Goal: Information Seeking & Learning: Learn about a topic

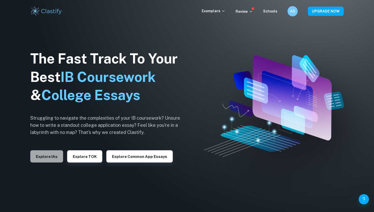
click at [54, 153] on button "Explore IAs" at bounding box center [46, 156] width 33 height 12
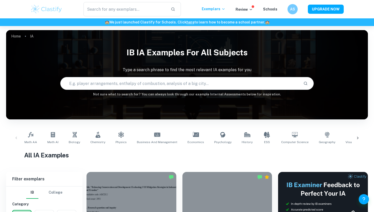
click at [103, 83] on input "text" at bounding box center [180, 83] width 239 height 14
type input "Business ia"
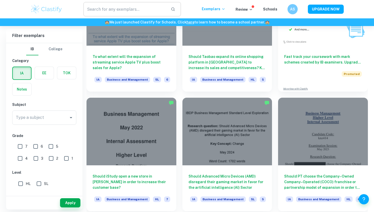
scroll to position [1515, 0]
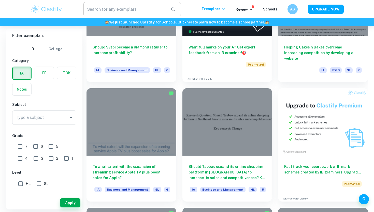
click at [115, 7] on input "text" at bounding box center [125, 9] width 83 height 14
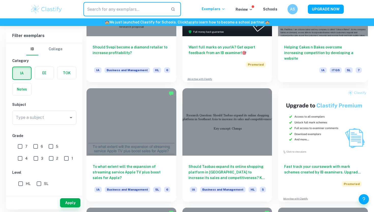
paste input "“To what extent do Samsung’s digital transformation strategies affect its e-com…"
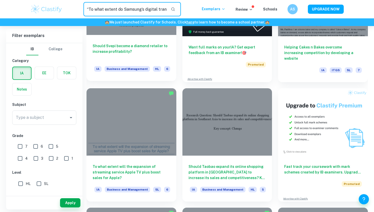
scroll to position [0, 93]
type input "“To what extent do Samsung’s digital transformation strategies affect its e-com…"
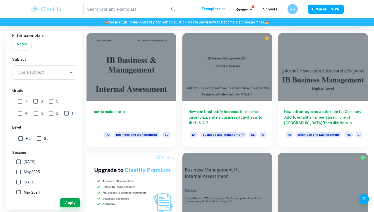
scroll to position [256, 0]
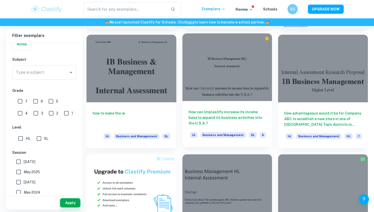
click at [212, 80] on div at bounding box center [228, 66] width 90 height 67
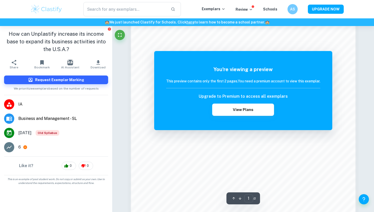
scroll to position [472, 0]
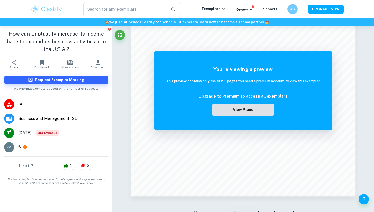
click at [243, 111] on button "View Plans" at bounding box center [243, 109] width 62 height 12
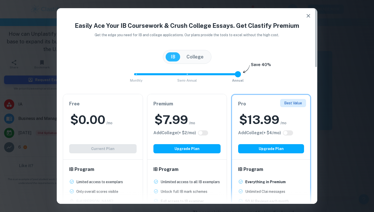
click at [139, 131] on div "Free $ 0.00 /mo Add College (+ $ 2 /mo) Current Plan" at bounding box center [103, 126] width 80 height 65
click at [119, 146] on div "Free $ 0.00 /mo Add College (+ $ 2 /mo) Current Plan" at bounding box center [103, 126] width 80 height 65
click at [178, 150] on button "Upgrade Plan" at bounding box center [187, 148] width 67 height 9
click at [186, 124] on h2 "$ 7.99" at bounding box center [172, 119] width 34 height 16
click at [308, 16] on icon "button" at bounding box center [309, 16] width 6 height 6
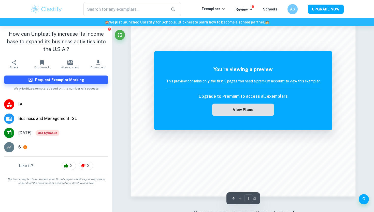
click at [237, 108] on button "View Plans" at bounding box center [243, 109] width 62 height 12
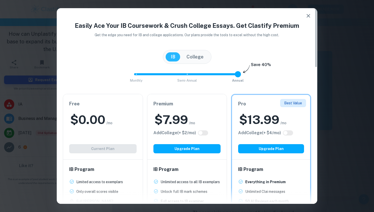
click at [310, 17] on icon "button" at bounding box center [309, 16] width 4 height 4
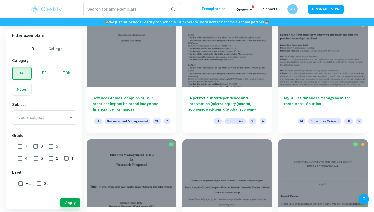
scroll to position [606, 0]
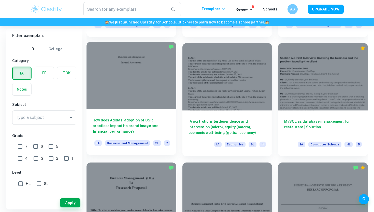
click at [155, 91] on div at bounding box center [132, 75] width 90 height 67
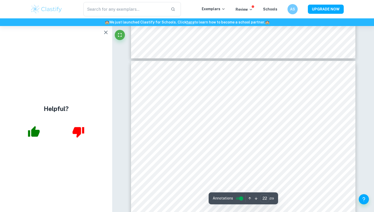
scroll to position [6853, 0]
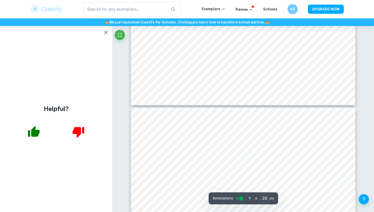
type input "29"
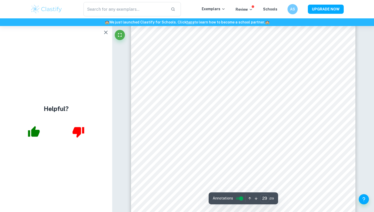
scroll to position [9199, 0]
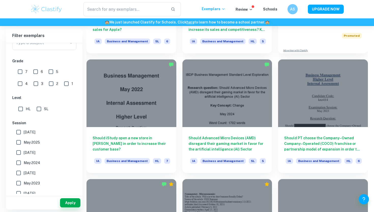
scroll to position [1668, 0]
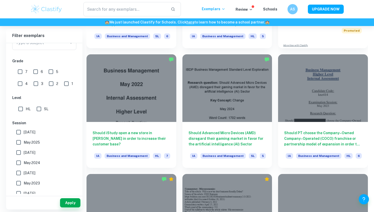
click at [22, 109] on input "HL" at bounding box center [21, 109] width 10 height 10
checkbox input "true"
click at [21, 73] on input "7" at bounding box center [20, 71] width 10 height 10
checkbox input "true"
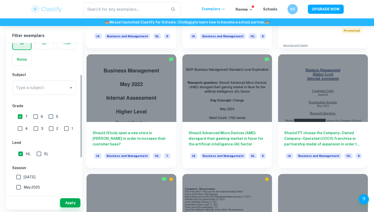
scroll to position [0, 0]
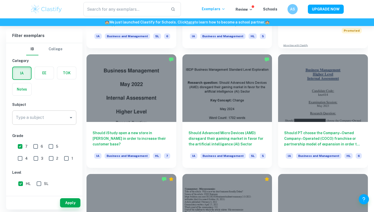
click at [46, 115] on input "Type a subject" at bounding box center [41, 118] width 52 height 10
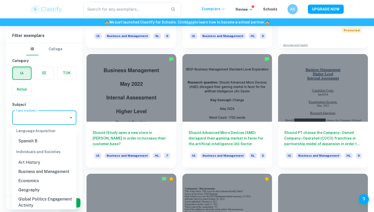
scroll to position [460, 0]
click at [38, 168] on li "Business and Management" at bounding box center [44, 172] width 64 height 9
type input "Business and Management"
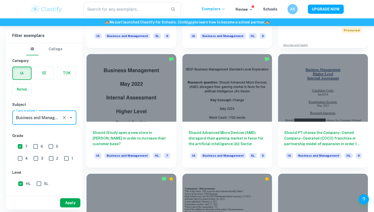
click at [71, 204] on button "Apply" at bounding box center [70, 202] width 20 height 9
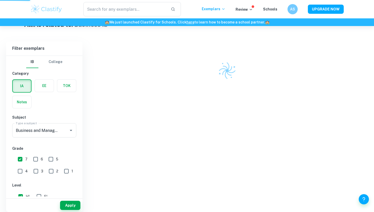
scroll to position [125, 0]
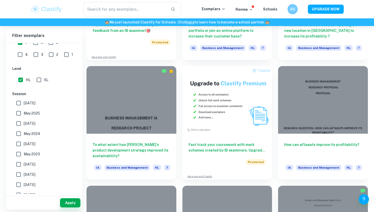
scroll to position [957, 0]
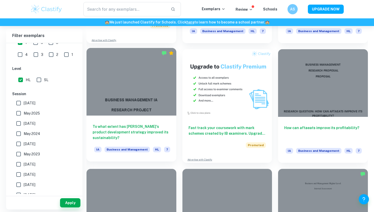
click at [146, 107] on div at bounding box center [132, 81] width 90 height 67
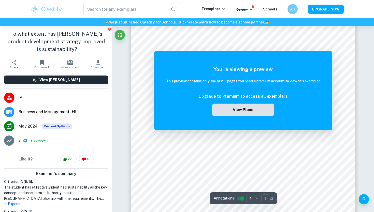
scroll to position [90, 0]
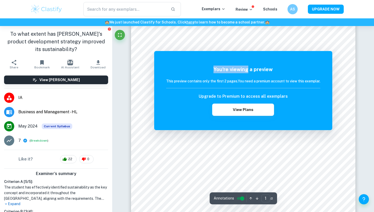
drag, startPoint x: 247, startPoint y: 65, endPoint x: 173, endPoint y: 52, distance: 74.7
click at [173, 52] on div "You're viewing a preview This preview contains only the first 2 pages. You need…" at bounding box center [243, 90] width 178 height 79
click at [247, 109] on button "View Plans" at bounding box center [243, 109] width 62 height 12
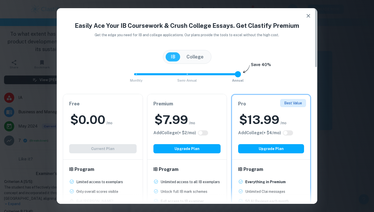
click at [198, 109] on div "Premium $ 7.99 /mo Add College (+ $ 2 /mo) Upgrade Plan" at bounding box center [187, 126] width 80 height 65
click at [191, 114] on div "$ 7.99 /mo" at bounding box center [187, 119] width 67 height 16
click at [176, 118] on h2 "$ 7.99" at bounding box center [172, 119] width 34 height 16
click at [183, 152] on button "Upgrade Plan" at bounding box center [187, 148] width 67 height 9
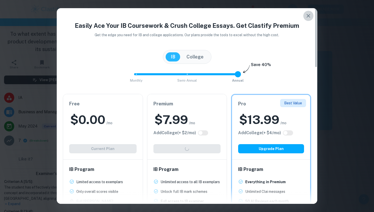
click at [308, 13] on icon "button" at bounding box center [309, 16] width 6 height 6
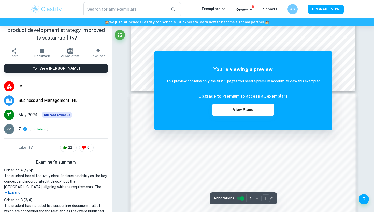
scroll to position [13, 0]
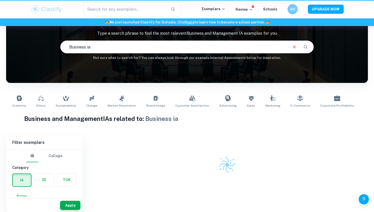
scroll to position [36, 0]
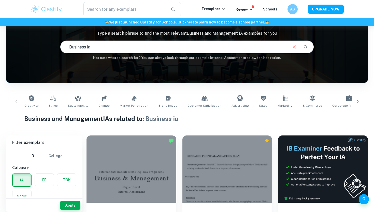
click at [107, 42] on input "Business ia" at bounding box center [174, 47] width 227 height 14
drag, startPoint x: 106, startPoint y: 47, endPoint x: 57, endPoint y: 44, distance: 49.3
click at [56, 44] on div "IB Business and Management IA examples Type a search phrase to find the most re…" at bounding box center [187, 34] width 362 height 52
type input "Digital transformation"
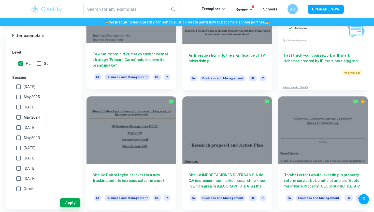
scroll to position [1625, 0]
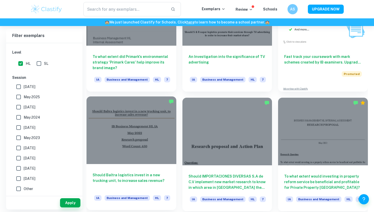
click at [114, 130] on div at bounding box center [132, 129] width 90 height 67
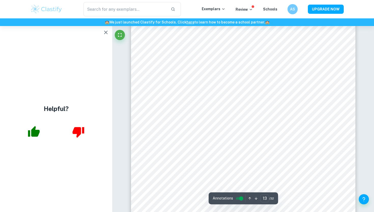
scroll to position [3665, 0]
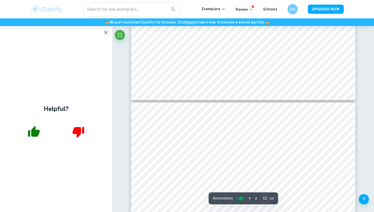
type input "14"
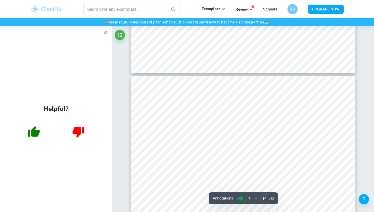
scroll to position [3880, 0]
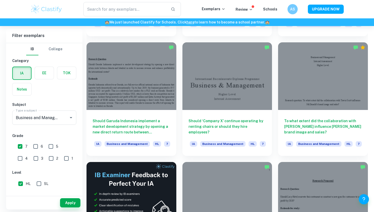
scroll to position [2634, 0]
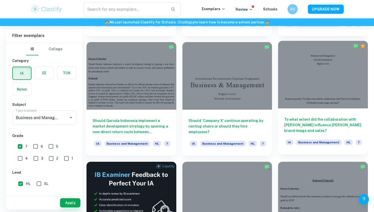
click at [299, 106] on div at bounding box center [323, 74] width 90 height 67
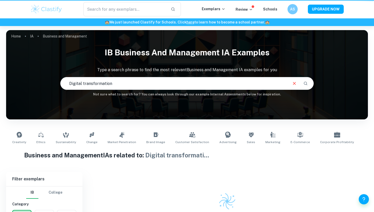
scroll to position [36, 0]
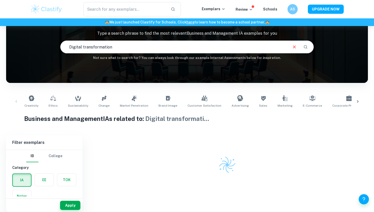
click at [106, 44] on input "Digital transformation" at bounding box center [174, 47] width 227 height 14
click at [115, 46] on input "Digital transformation" at bounding box center [174, 47] width 227 height 14
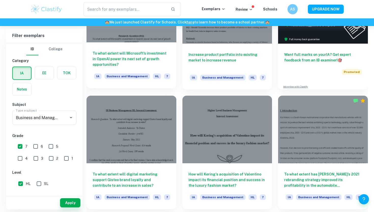
scroll to position [247, 0]
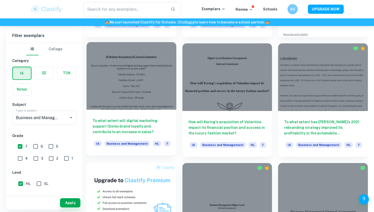
click at [141, 94] on div at bounding box center [132, 75] width 90 height 67
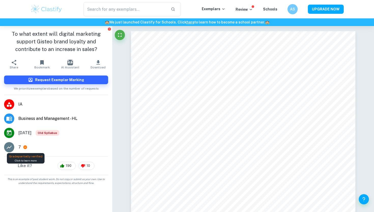
click at [23, 147] on icon at bounding box center [25, 147] width 4 height 4
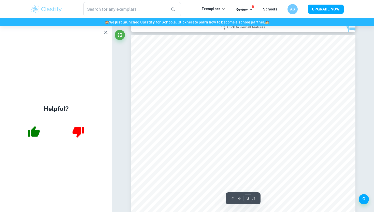
scroll to position [655, 0]
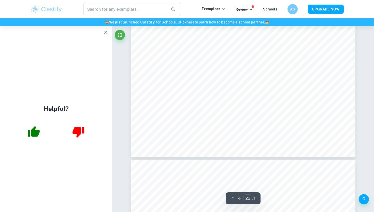
type input "24"
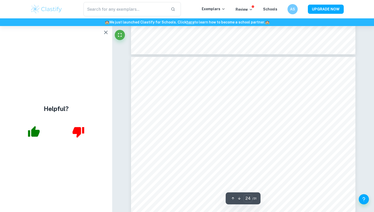
scroll to position [6892, 0]
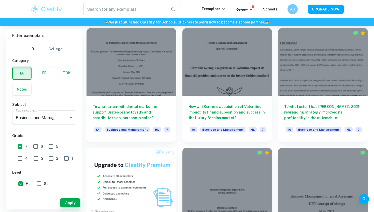
scroll to position [264, 0]
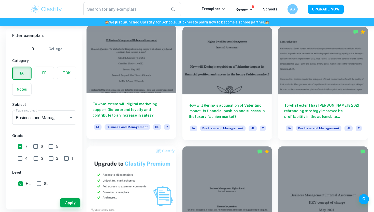
click at [124, 106] on h6 "To what extent will digital marketing support Gisteo brand loyalty and contribu…" at bounding box center [132, 109] width 78 height 17
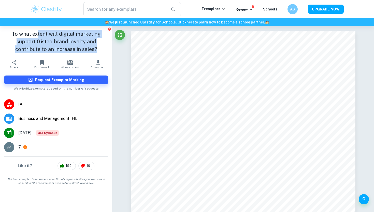
drag, startPoint x: 86, startPoint y: 51, endPoint x: 38, endPoint y: 36, distance: 50.6
click at [38, 36] on h1 "To what extent will digital marketing support Gisteo brand loyalty and contribu…" at bounding box center [56, 41] width 104 height 23
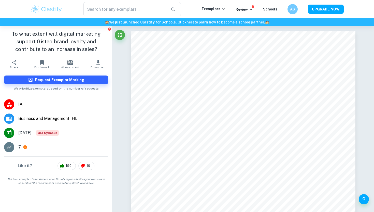
click at [40, 36] on h1 "To what extent will digital marketing support Gisteo brand loyalty and contribu…" at bounding box center [56, 41] width 104 height 23
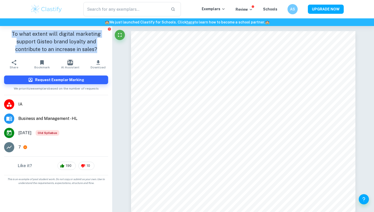
drag, startPoint x: 86, startPoint y: 53, endPoint x: 5, endPoint y: 29, distance: 84.3
click at [5, 29] on div "To what extent will digital marketing support Gisteo brand loyalty and contribu…" at bounding box center [56, 41] width 112 height 31
copy h1 "To what extent will digital marketing support Gisteo brand loyalty and contribu…"
click at [60, 45] on h1 "To what extent will digital marketing support Gisteo brand loyalty and contribu…" at bounding box center [56, 41] width 104 height 23
drag, startPoint x: 85, startPoint y: 51, endPoint x: 20, endPoint y: 32, distance: 68.1
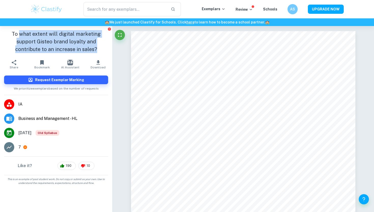
click at [20, 32] on h1 "To what extent will digital marketing support Gisteo brand loyalty and contribu…" at bounding box center [56, 41] width 104 height 23
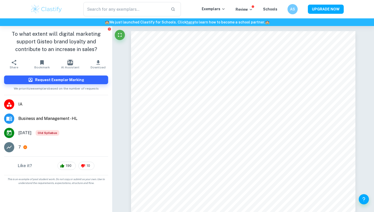
click at [10, 33] on h1 "To what extent will digital marketing support Gisteo brand loyalty and contribu…" at bounding box center [56, 41] width 104 height 23
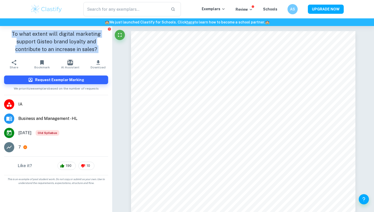
drag, startPoint x: 10, startPoint y: 31, endPoint x: 87, endPoint y: 60, distance: 82.2
click at [87, 60] on aside "To what extent will digital marketing support Gisteo brand loyalty and contribu…" at bounding box center [56, 119] width 112 height 186
copy aside "To what extent will digital marketing support Gisteo brand loyalty and contribu…"
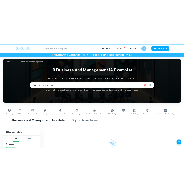
scroll to position [36, 0]
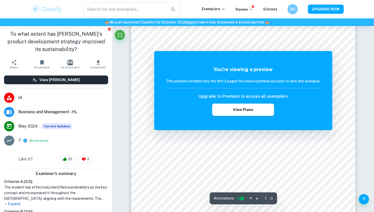
scroll to position [22, 0]
click at [244, 108] on button "View Plans" at bounding box center [243, 109] width 62 height 12
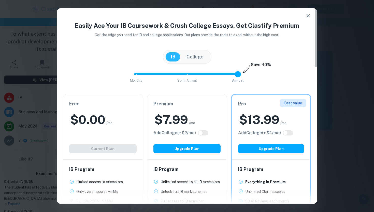
click at [222, 120] on div "Premium $ 7.99 /mo Add College (+ $ 2 /mo) Upgrade Plan" at bounding box center [187, 126] width 80 height 65
click at [206, 133] on input "checkbox" at bounding box center [201, 133] width 12 height 4
checkbox input "true"
click at [206, 133] on input "checkbox" at bounding box center [206, 133] width 12 height 4
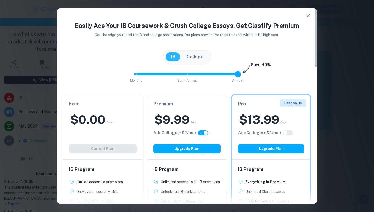
checkbox input "false"
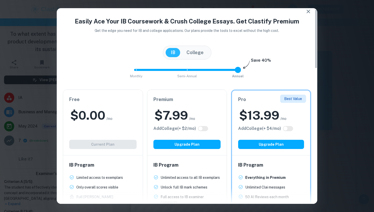
scroll to position [2, 0]
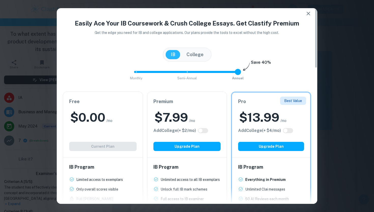
drag, startPoint x: 238, startPoint y: 70, endPoint x: 201, endPoint y: 74, distance: 37.5
click at [201, 74] on span "Monthly Semi-Annual Annual" at bounding box center [187, 71] width 102 height 9
type input "0"
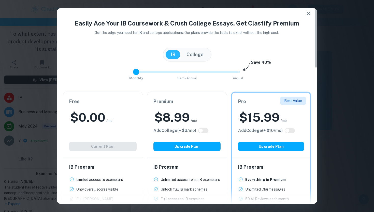
drag, startPoint x: 188, startPoint y: 73, endPoint x: 141, endPoint y: 72, distance: 47.6
click at [139, 73] on span at bounding box center [136, 72] width 6 height 6
click at [200, 130] on input "checkbox" at bounding box center [201, 130] width 12 height 4
checkbox input "true"
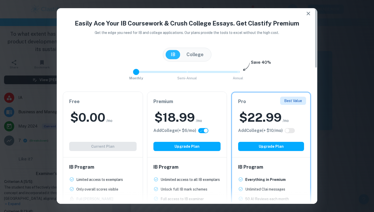
click at [200, 130] on input "checkbox" at bounding box center [206, 130] width 12 height 4
checkbox input "false"
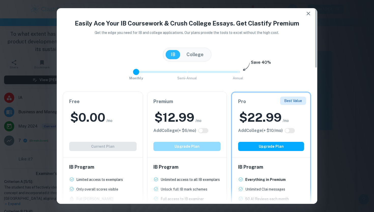
click at [192, 145] on button "Upgrade Plan" at bounding box center [187, 146] width 67 height 9
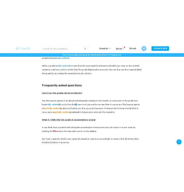
scroll to position [583, 0]
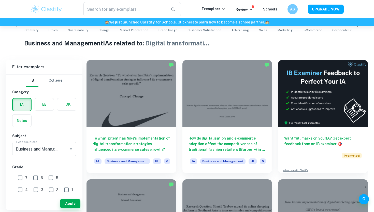
scroll to position [113, 0]
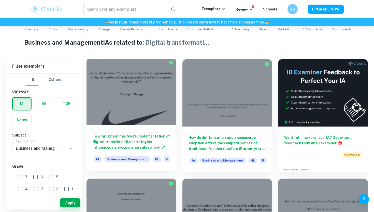
click at [155, 77] on div at bounding box center [132, 91] width 90 height 67
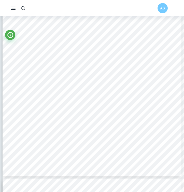
scroll to position [308, 0]
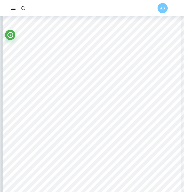
type input "1"
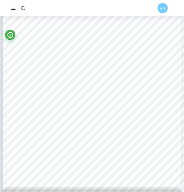
scroll to position [67, 0]
